Goal: Information Seeking & Learning: Learn about a topic

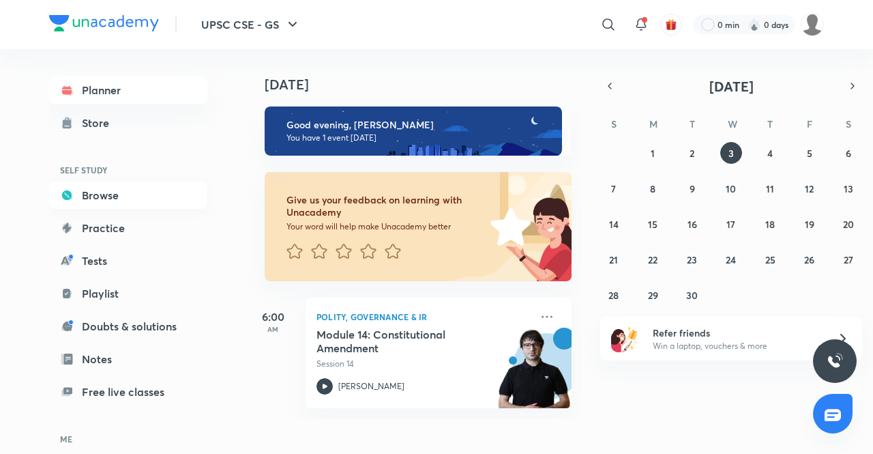
click at [114, 198] on link "Browse" at bounding box center [128, 194] width 158 height 27
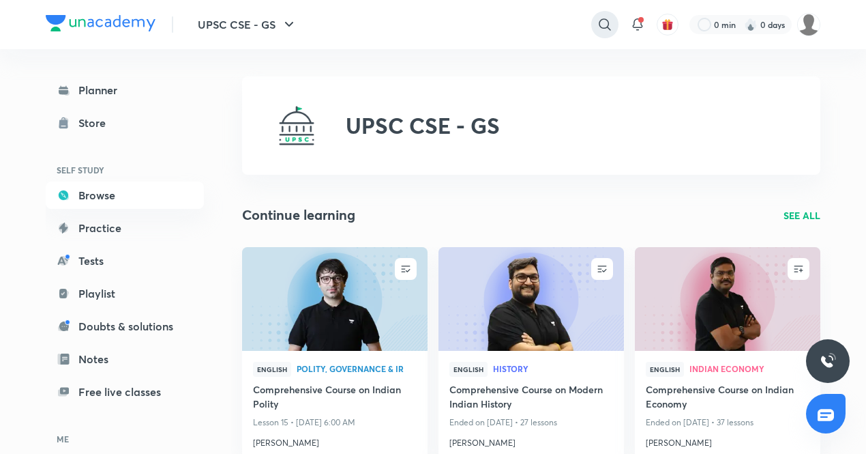
click at [597, 30] on icon at bounding box center [605, 24] width 16 height 16
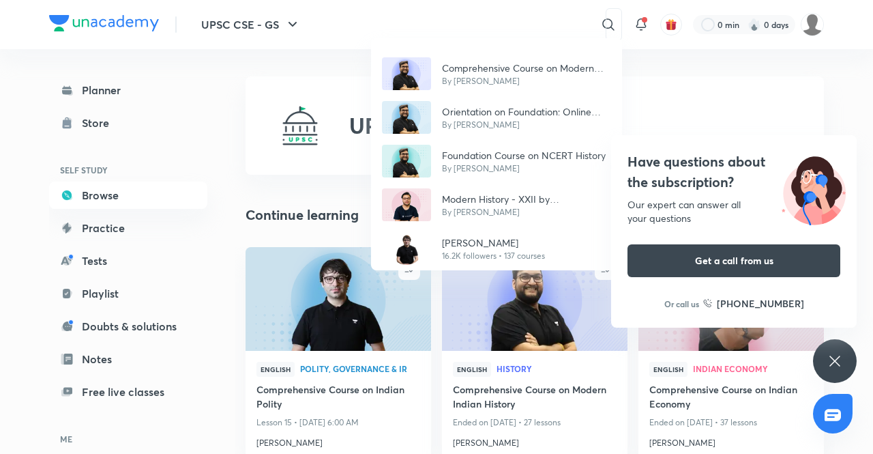
click at [479, 25] on div "Comprehensive Course on Modern Indian History By [PERSON_NAME] Orientation on F…" at bounding box center [436, 227] width 873 height 454
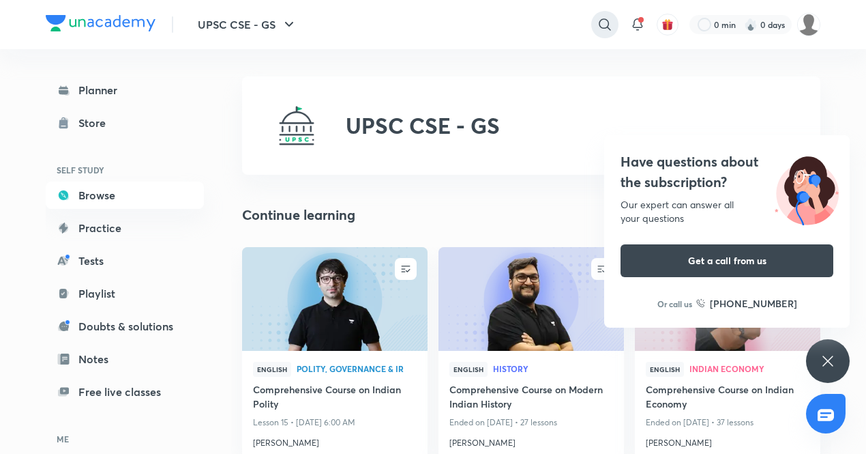
click at [597, 25] on icon at bounding box center [605, 24] width 16 height 16
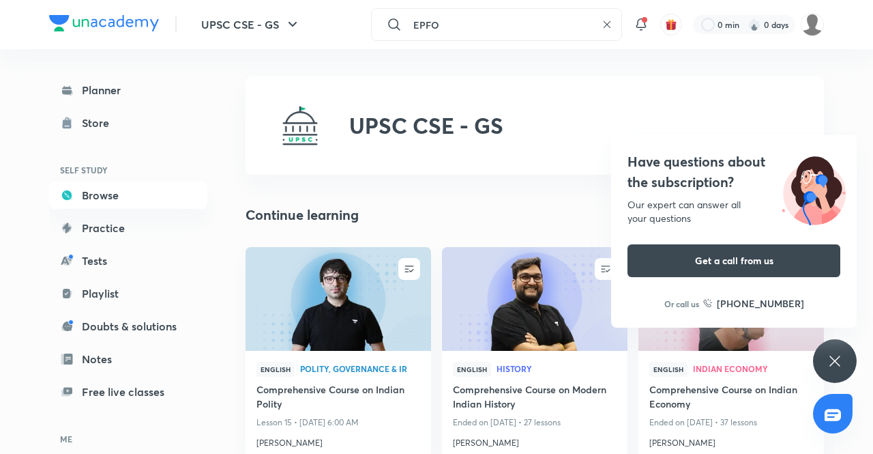
type input "EPFO"
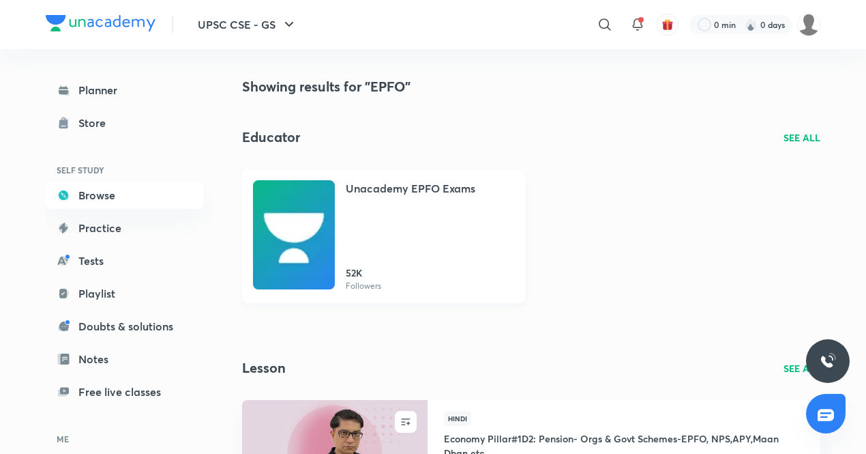
click at [407, 222] on div "Unacademy EPFO Exams 52K Followers" at bounding box center [430, 236] width 169 height 112
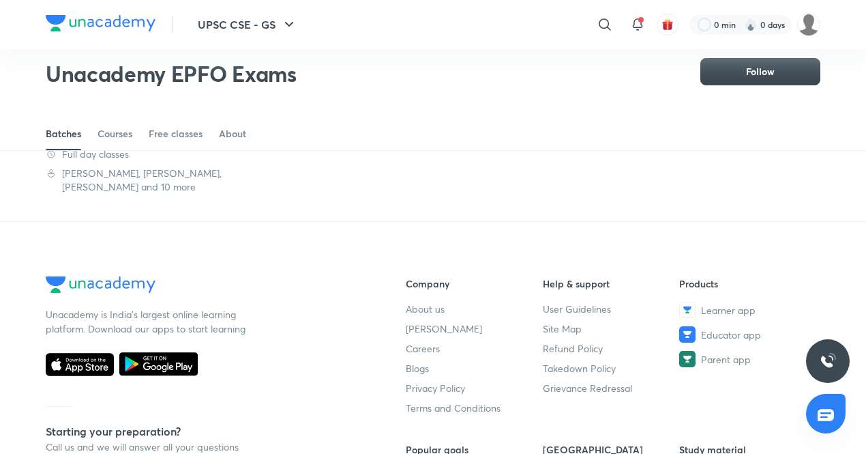
scroll to position [39, 0]
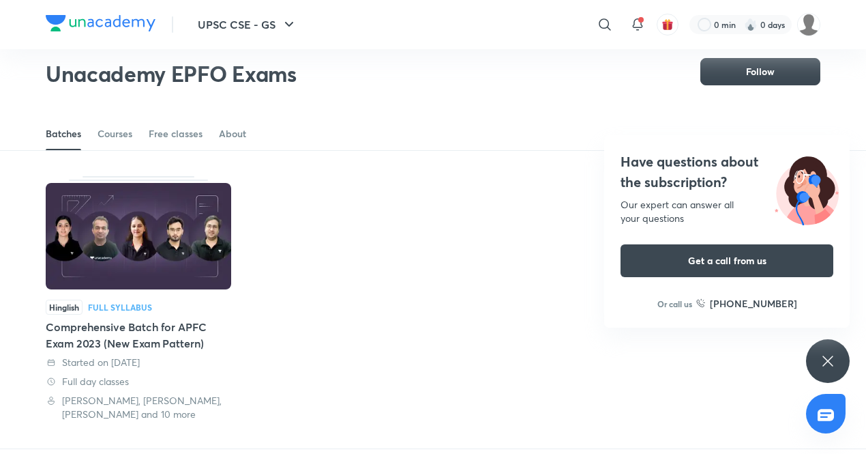
click at [176, 326] on div "Comprehensive Batch for APFC Exam 2023 (New Exam Pattern)" at bounding box center [139, 335] width 186 height 33
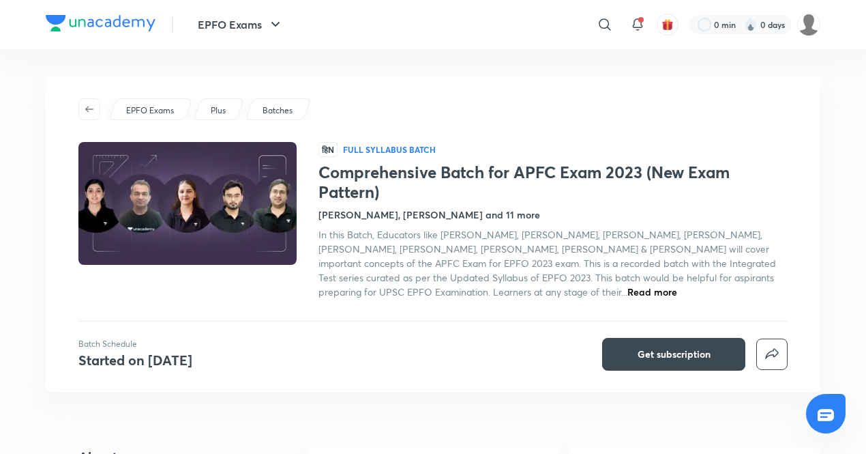
click at [627, 287] on span "Read more" at bounding box center [652, 291] width 50 height 13
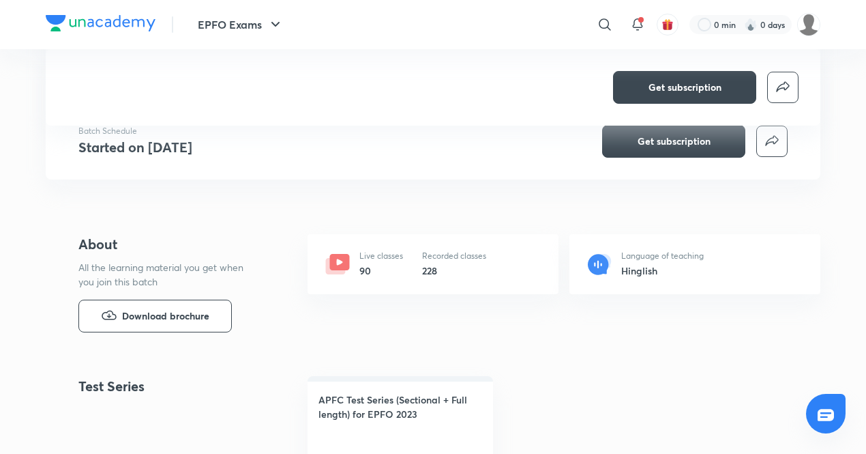
scroll to position [454, 0]
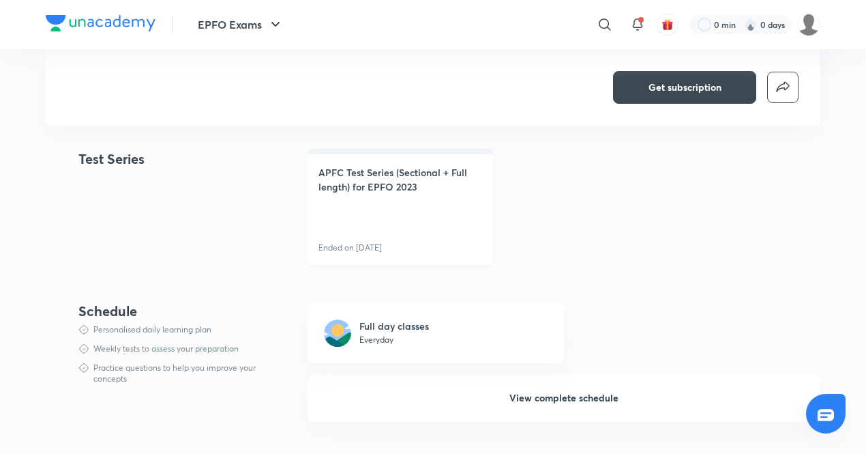
click at [397, 226] on link "APFC Test Series (Sectional + Full length) for EPFO 2023 Ended on [DATE]" at bounding box center [401, 207] width 186 height 116
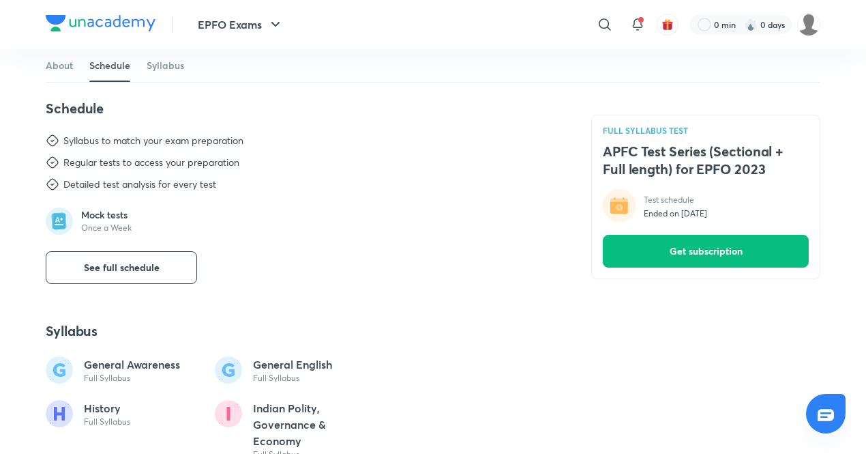
scroll to position [682, 0]
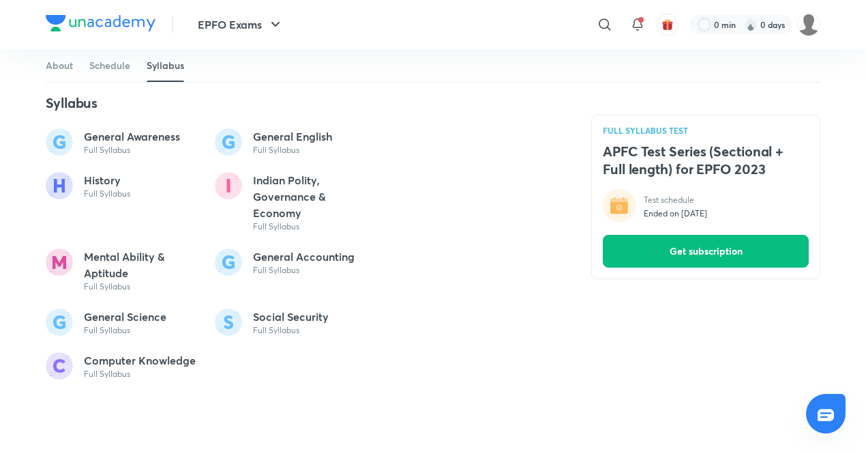
click at [269, 259] on p "General Accounting" at bounding box center [304, 256] width 102 height 16
click at [153, 186] on div "History Full Syllabus" at bounding box center [122, 185] width 153 height 27
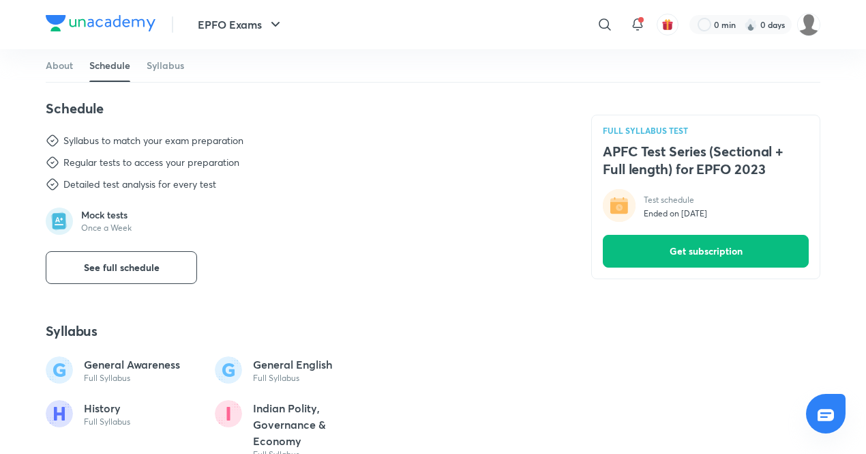
scroll to position [0, 0]
